Goal: Communication & Community: Ask a question

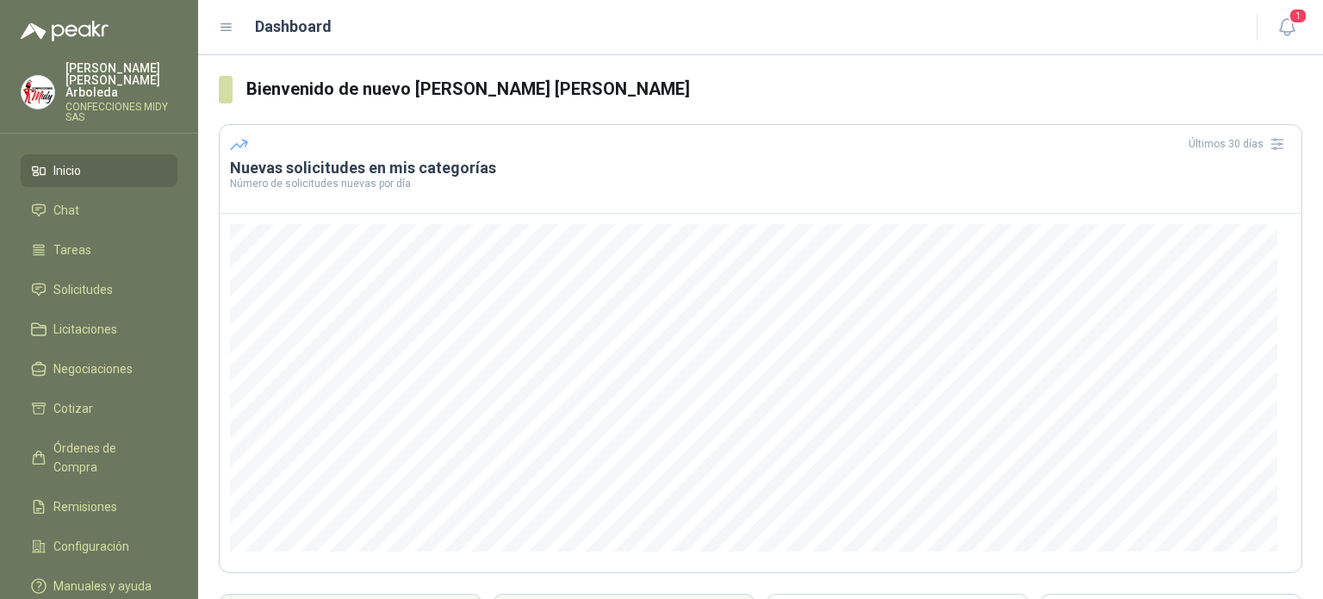
scroll to position [177, 0]
